Goal: Find specific page/section

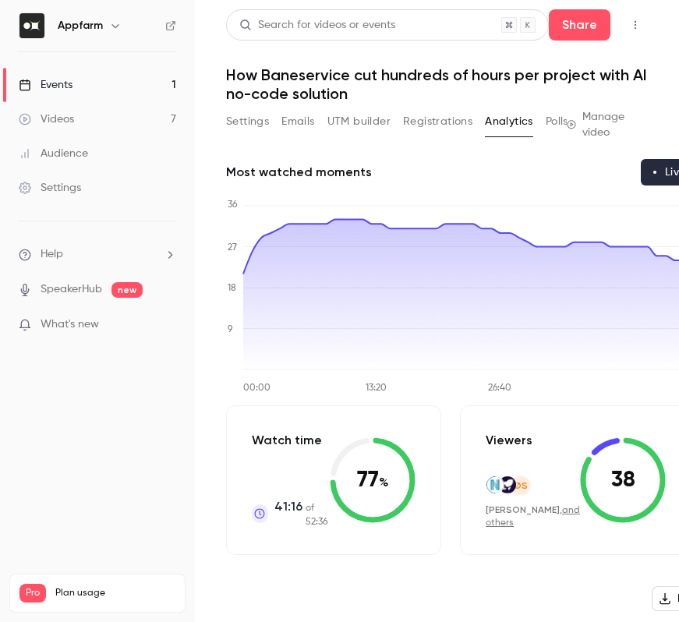
click at [125, 79] on link "Events 1" at bounding box center [97, 85] width 195 height 34
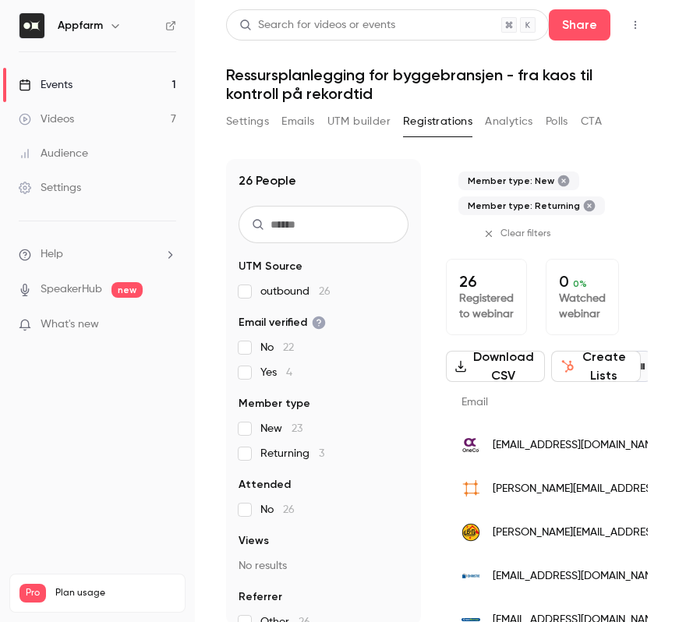
scroll to position [17, 0]
